Goal: Task Accomplishment & Management: Use online tool/utility

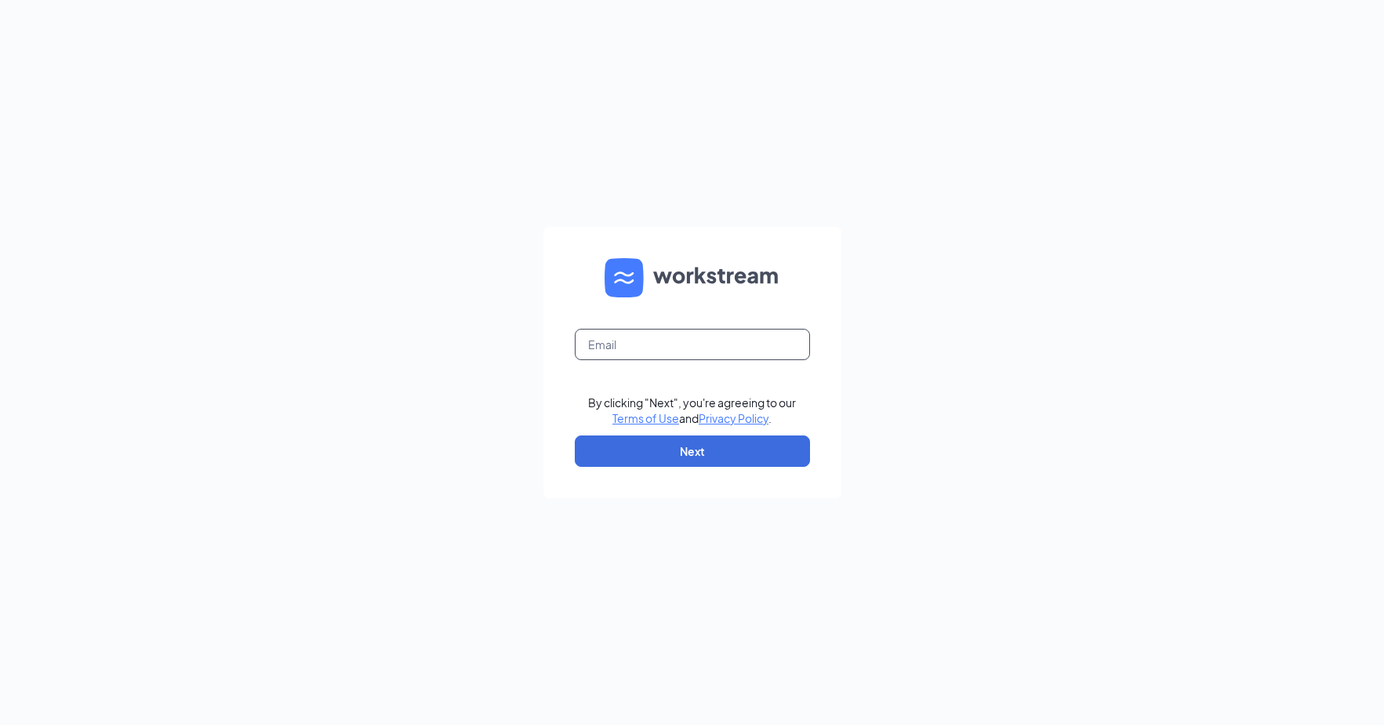
click at [620, 338] on input "text" at bounding box center [692, 344] width 235 height 31
type input "[EMAIL_ADDRESS][DOMAIN_NAME]"
click at [661, 445] on button "Next" at bounding box center [692, 450] width 235 height 31
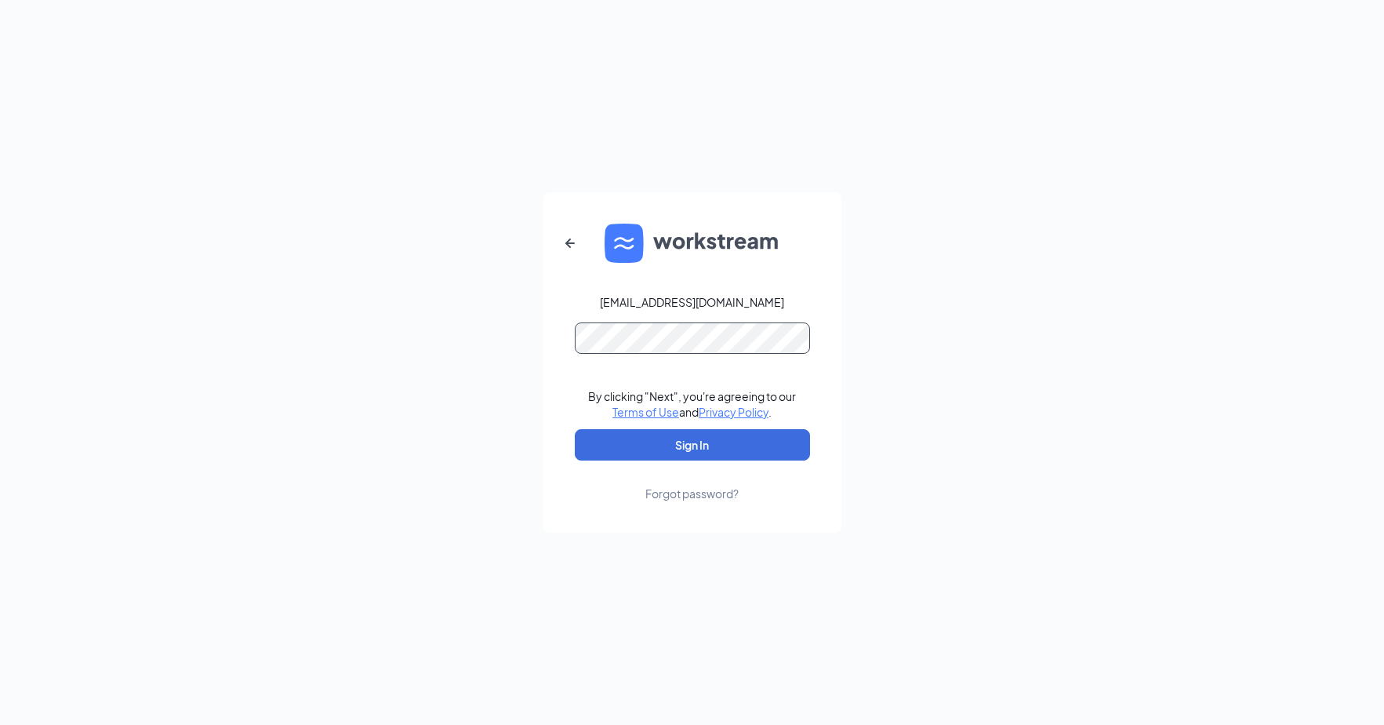
click at [575, 429] on button "Sign In" at bounding box center [692, 444] width 235 height 31
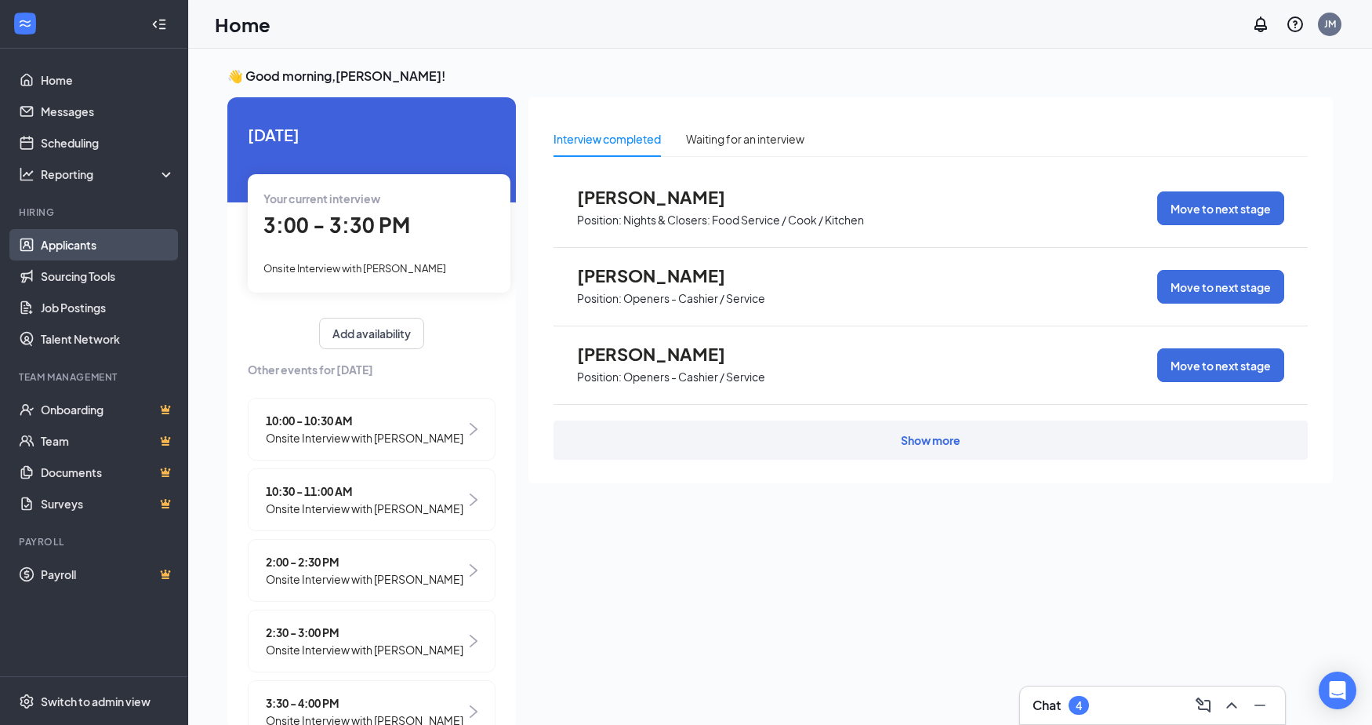
click at [103, 250] on link "Applicants" at bounding box center [108, 244] width 134 height 31
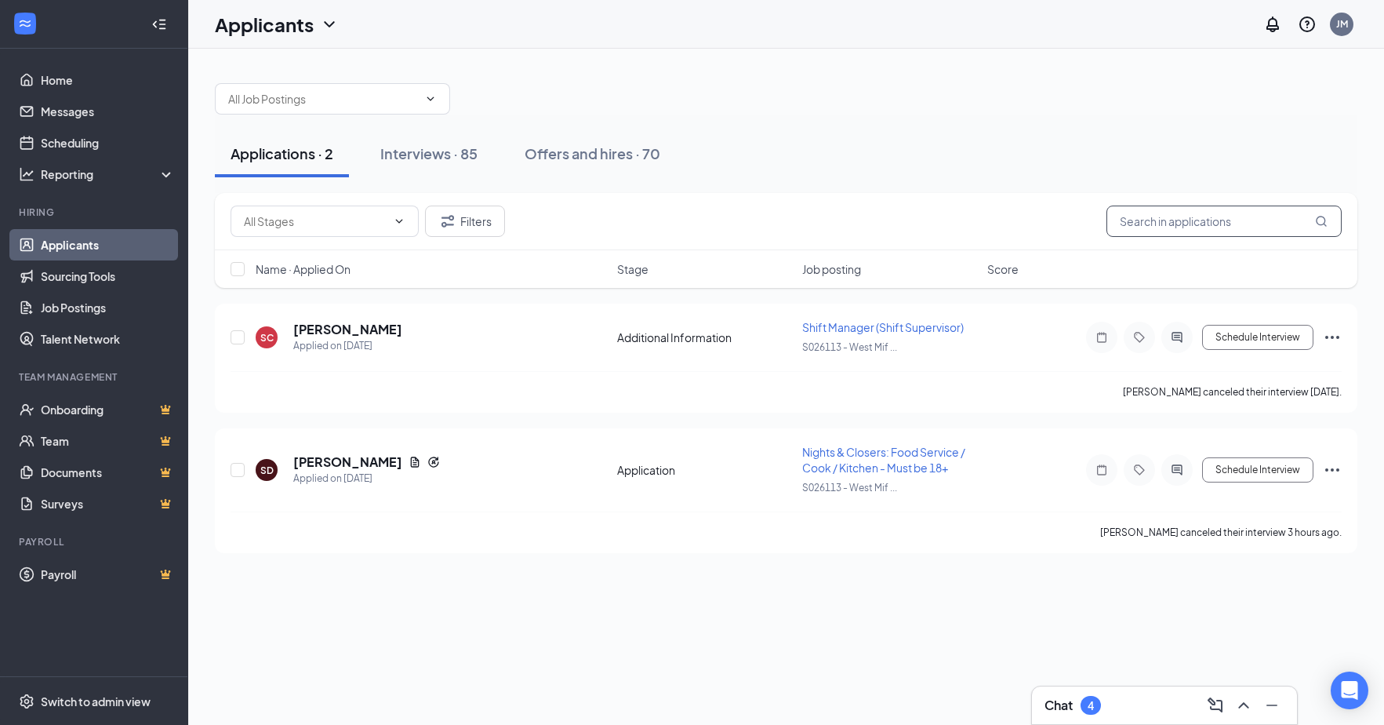
click at [1153, 223] on input "text" at bounding box center [1223, 220] width 235 height 31
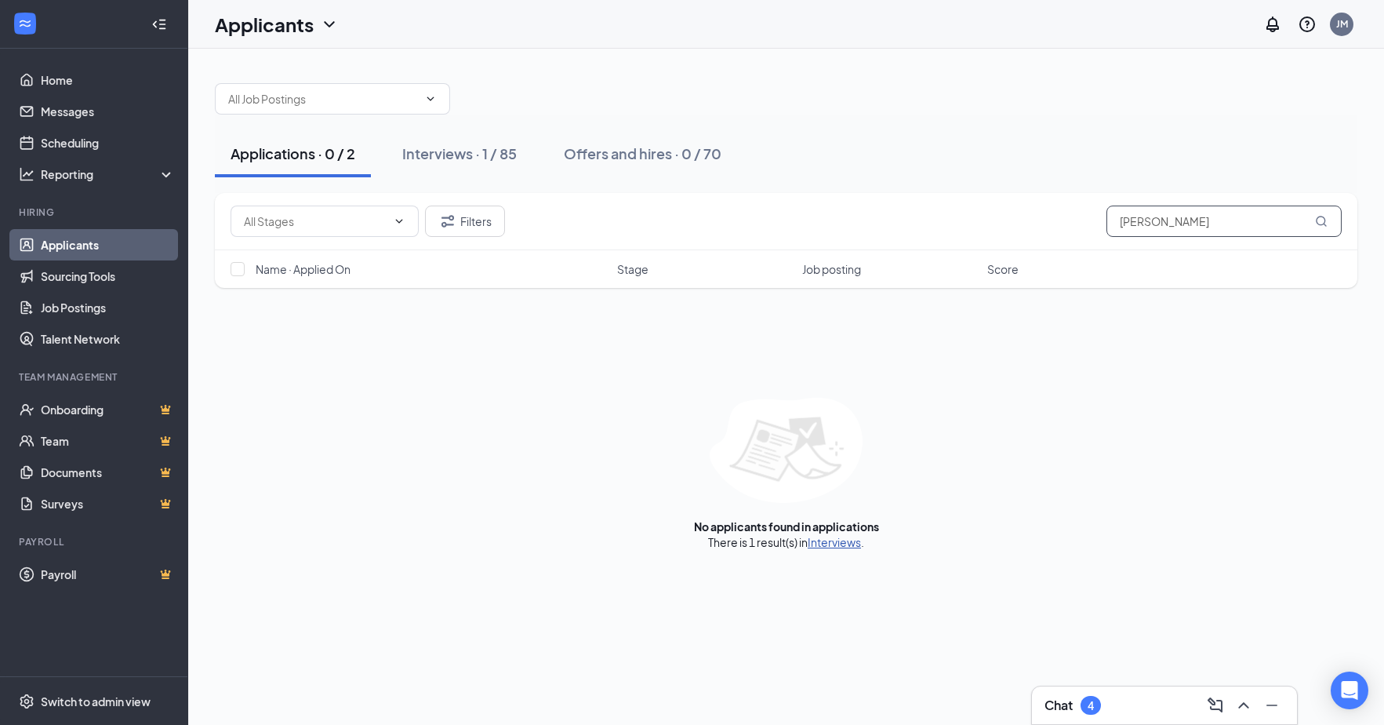
type input "carmen"
click at [830, 547] on link "Interviews" at bounding box center [834, 542] width 53 height 14
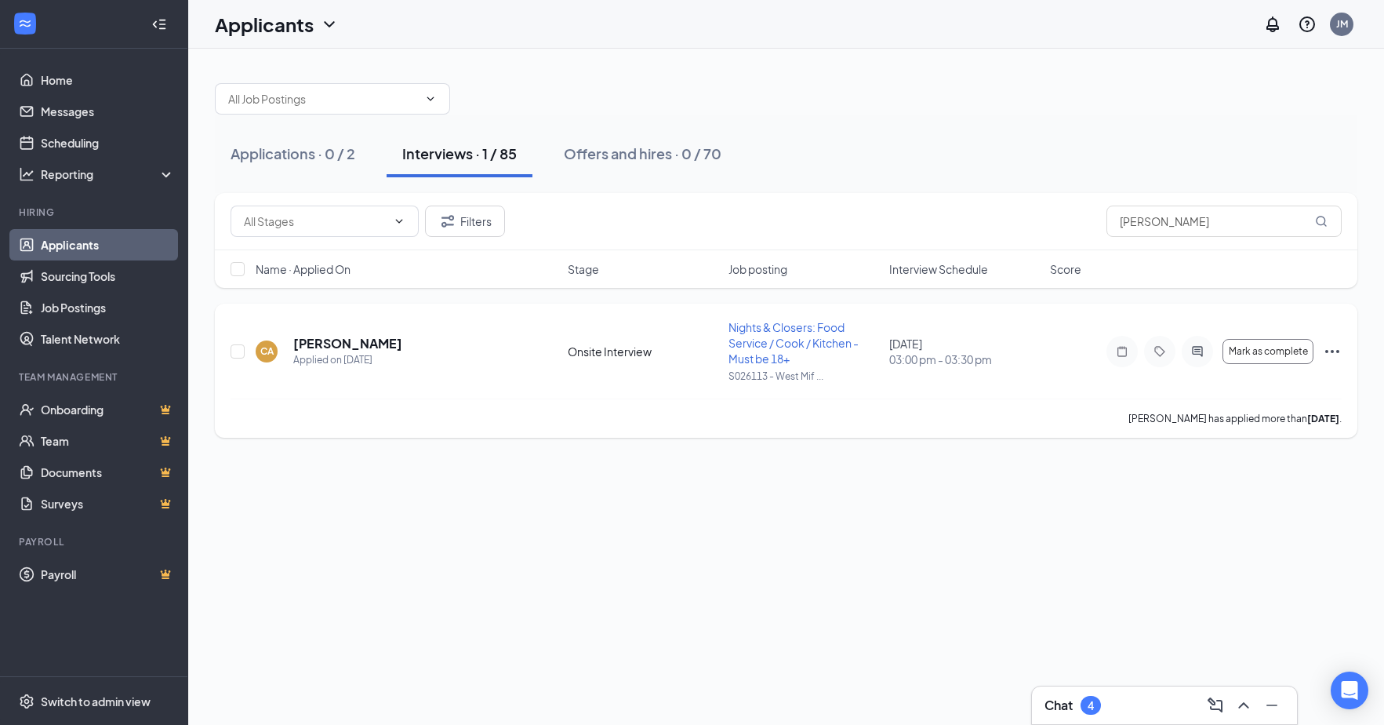
click at [1331, 351] on icon "Ellipses" at bounding box center [1332, 351] width 19 height 19
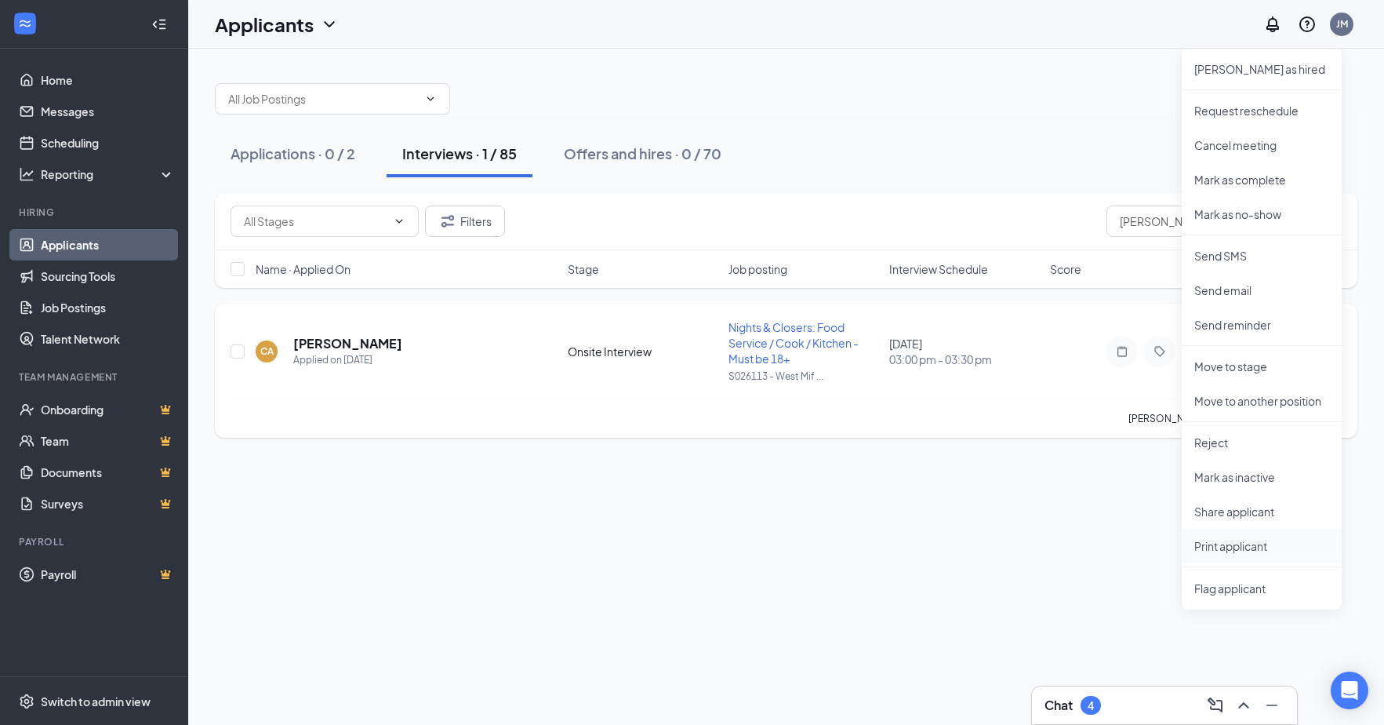
click at [1219, 550] on p "Print applicant" at bounding box center [1261, 546] width 135 height 16
